Goal: Information Seeking & Learning: Learn about a topic

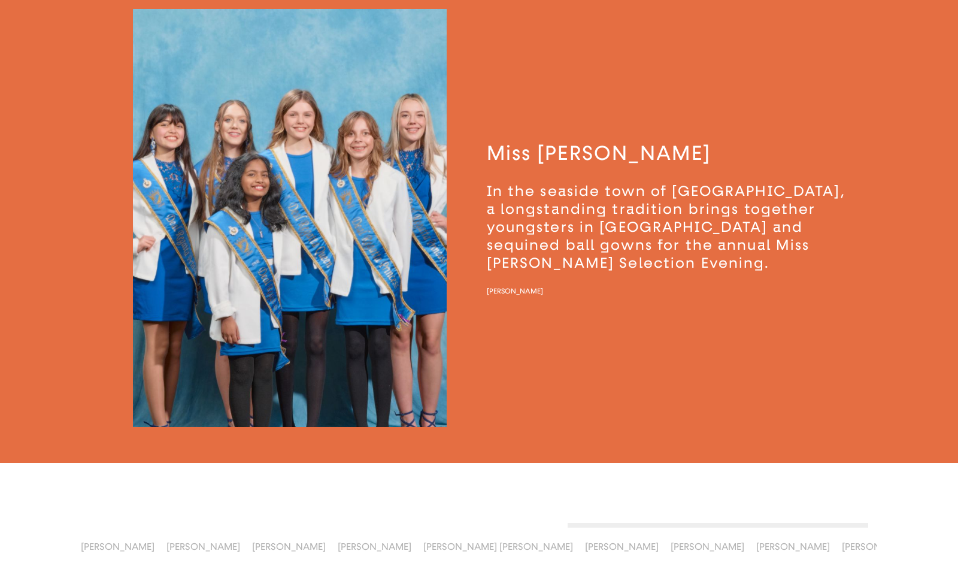
scroll to position [1548, 0]
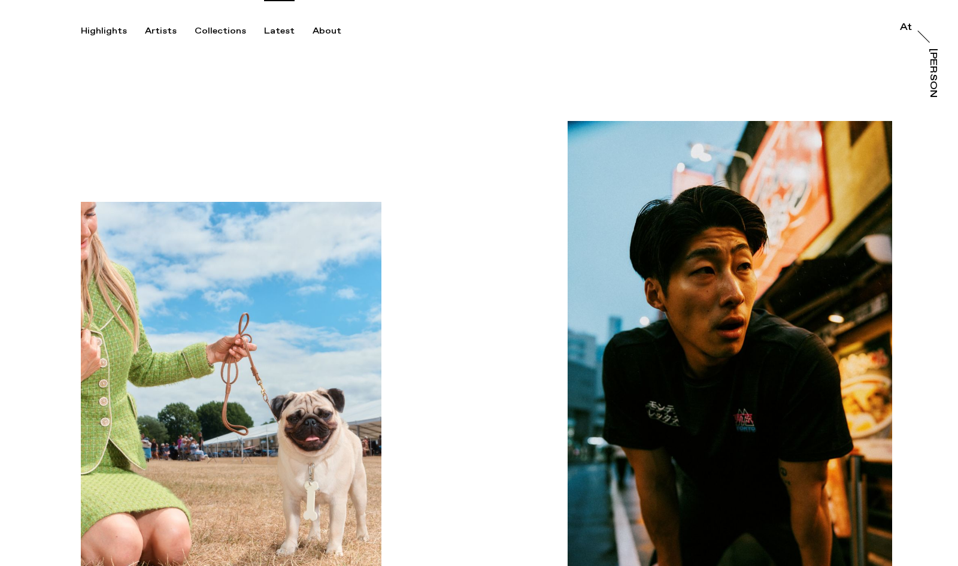
click at [274, 30] on div "Latest" at bounding box center [279, 31] width 31 height 11
click at [153, 29] on div "Artists" at bounding box center [161, 31] width 32 height 11
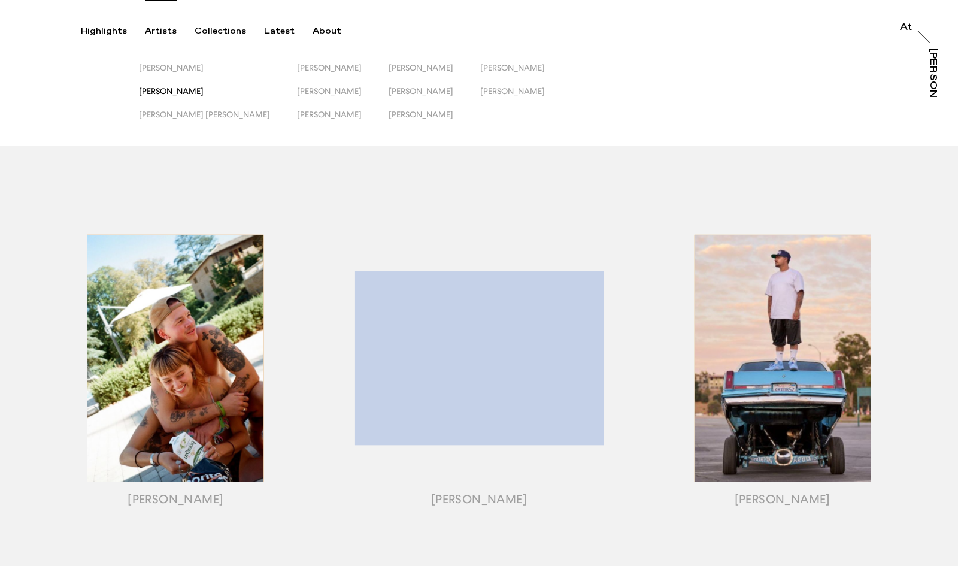
click at [184, 89] on span "[PERSON_NAME]" at bounding box center [171, 91] width 65 height 10
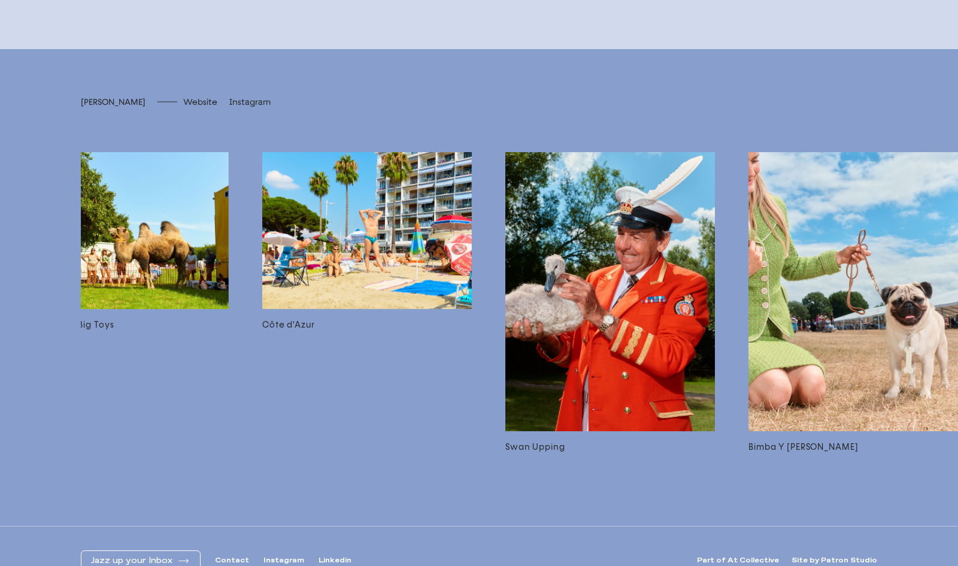
scroll to position [0, 304]
click at [660, 258] on img at bounding box center [611, 292] width 210 height 280
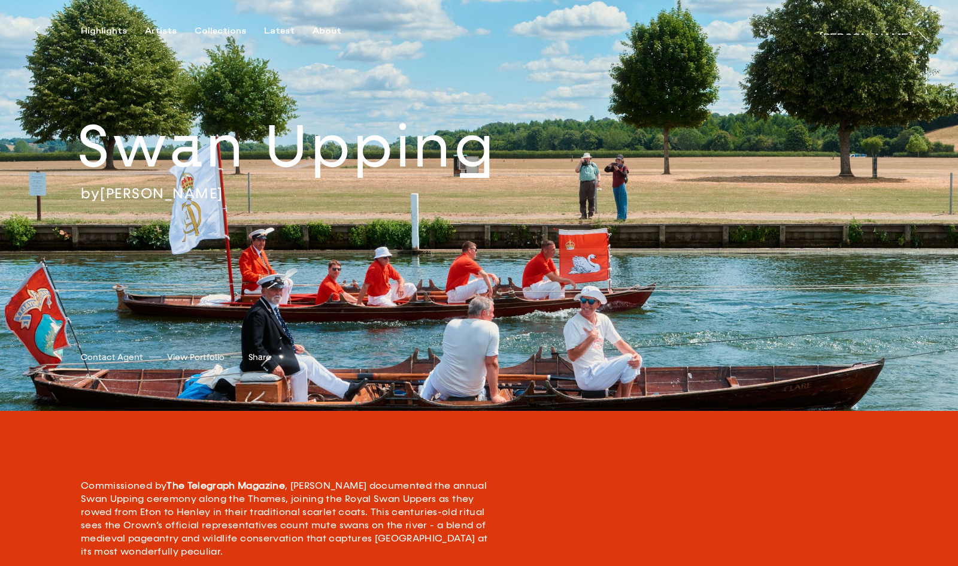
scroll to position [350, 0]
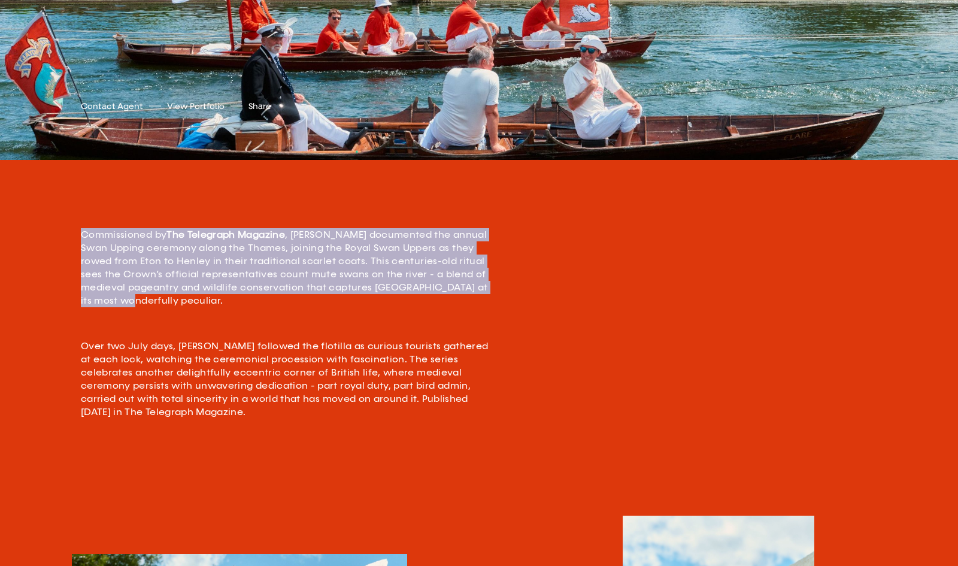
drag, startPoint x: 159, startPoint y: 300, endPoint x: 78, endPoint y: 234, distance: 103.8
click at [78, 234] on div "Commissioned by The Telegraph Magazine , [PERSON_NAME] documented the annual Sw…" at bounding box center [479, 337] width 958 height 299
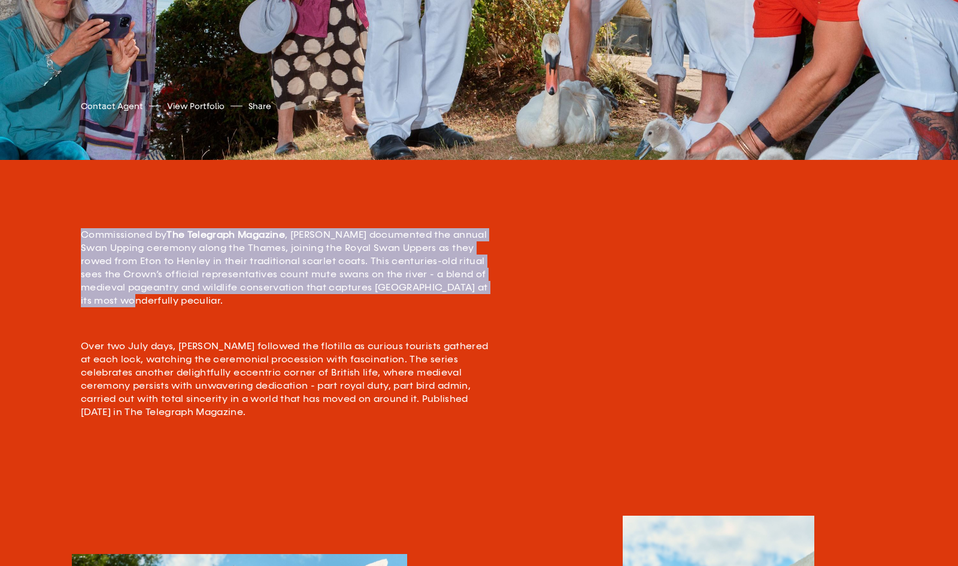
copy p "Commissioned by The Telegraph Magazine , [PERSON_NAME] documented the annual Sw…"
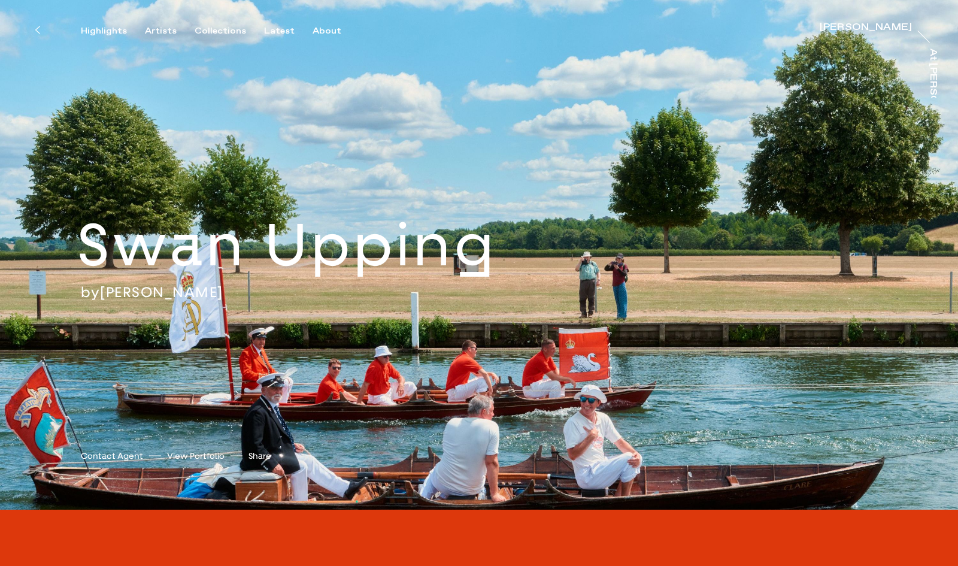
scroll to position [0, 0]
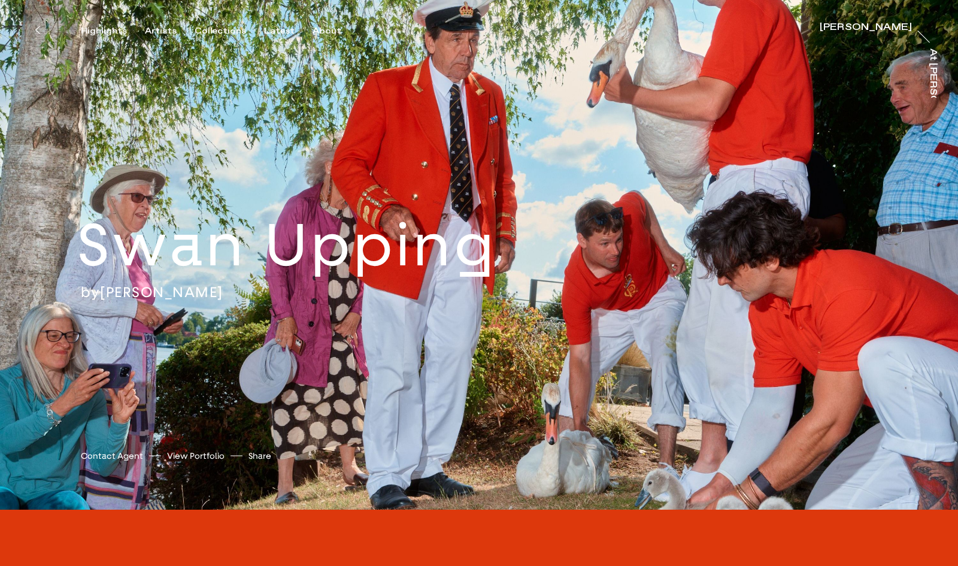
click at [885, 25] on div "[PERSON_NAME]" at bounding box center [866, 28] width 92 height 10
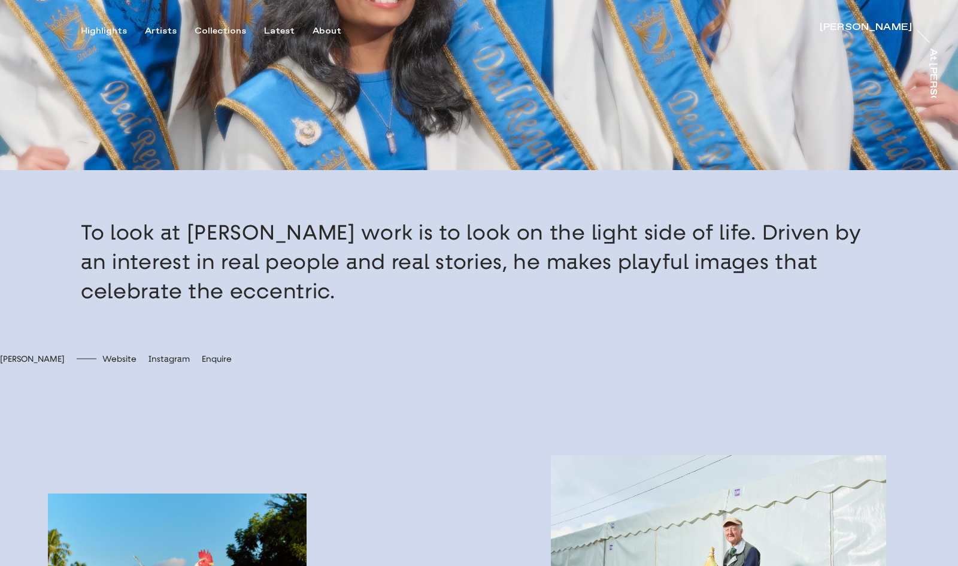
scroll to position [401, 0]
